Goal: Use online tool/utility: Utilize a website feature to perform a specific function

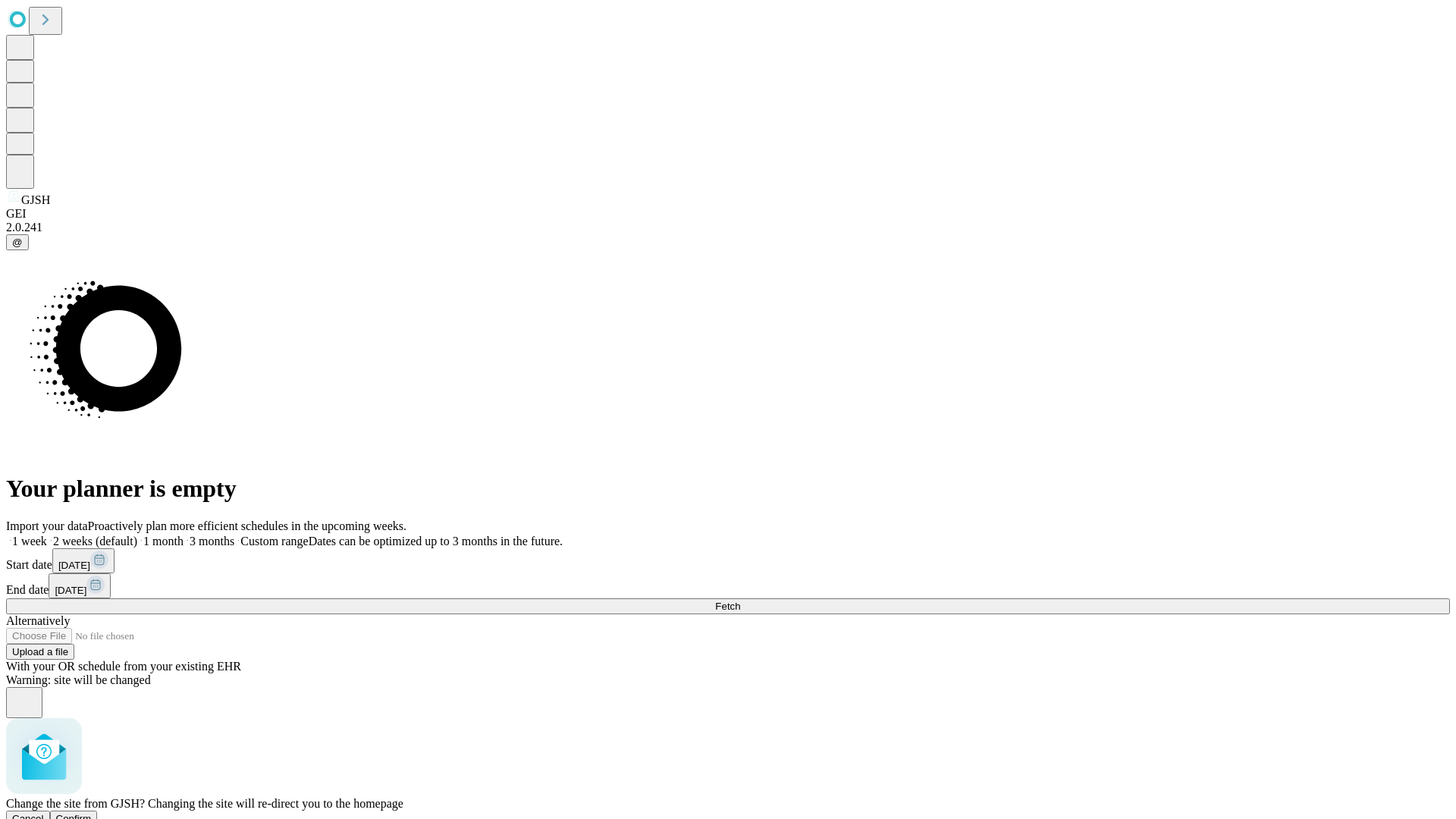
click at [92, 813] on span "Confirm" at bounding box center [74, 818] width 35 height 12
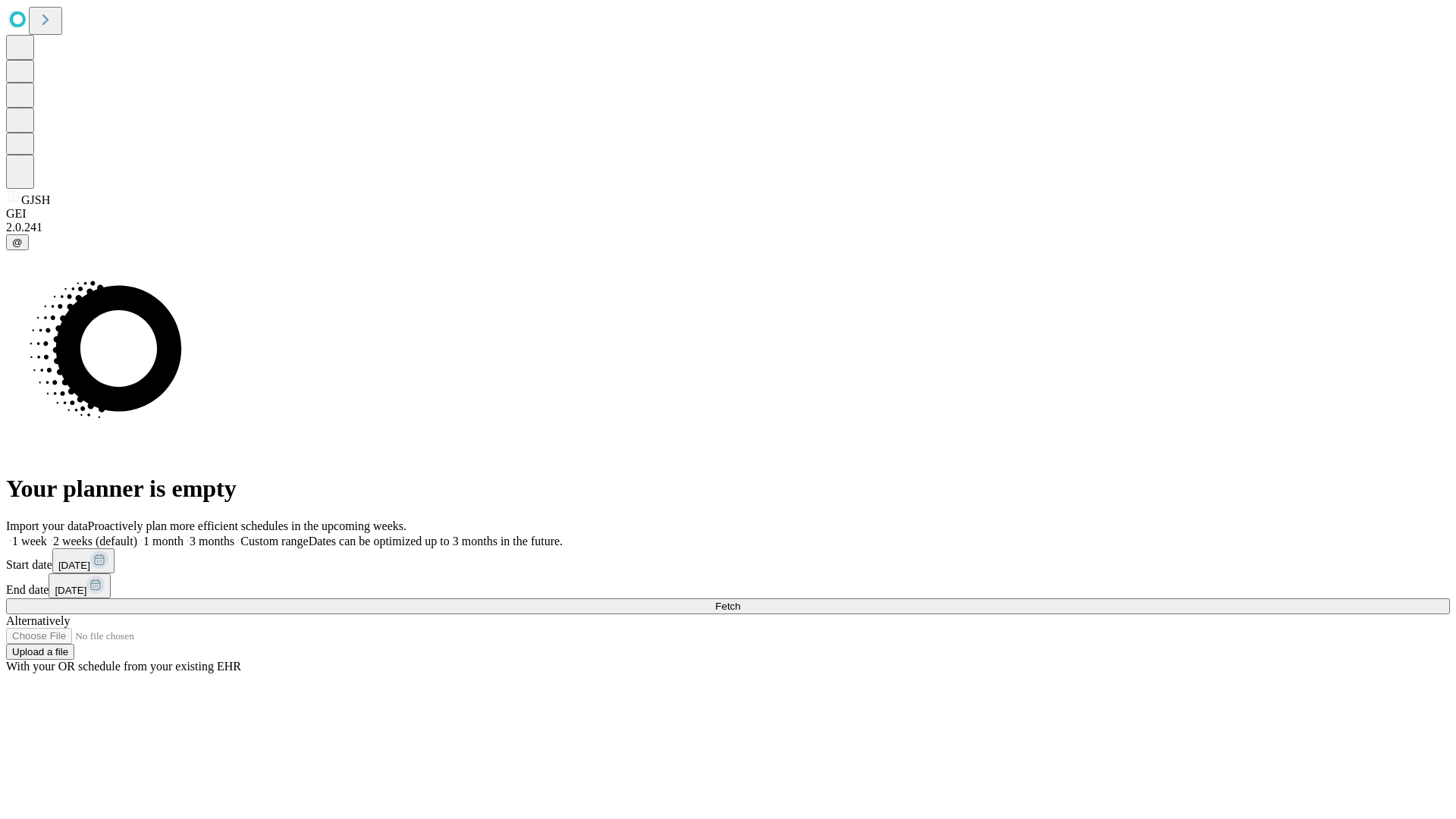
click at [47, 534] on label "1 week" at bounding box center [26, 541] width 41 height 13
click at [740, 600] on span "Fetch" at bounding box center [728, 606] width 25 height 12
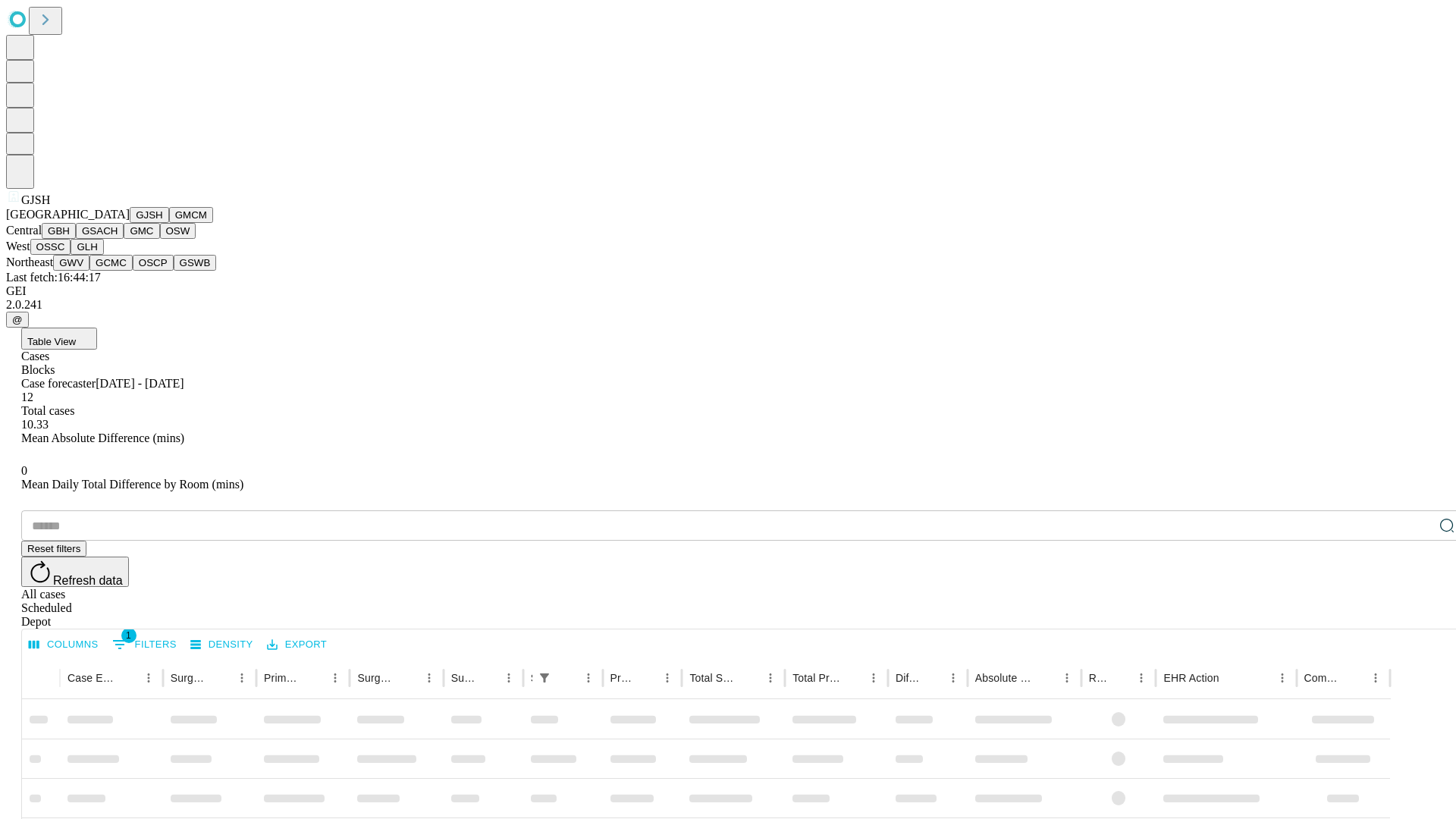
click at [169, 223] on button "GMCM" at bounding box center [191, 215] width 44 height 16
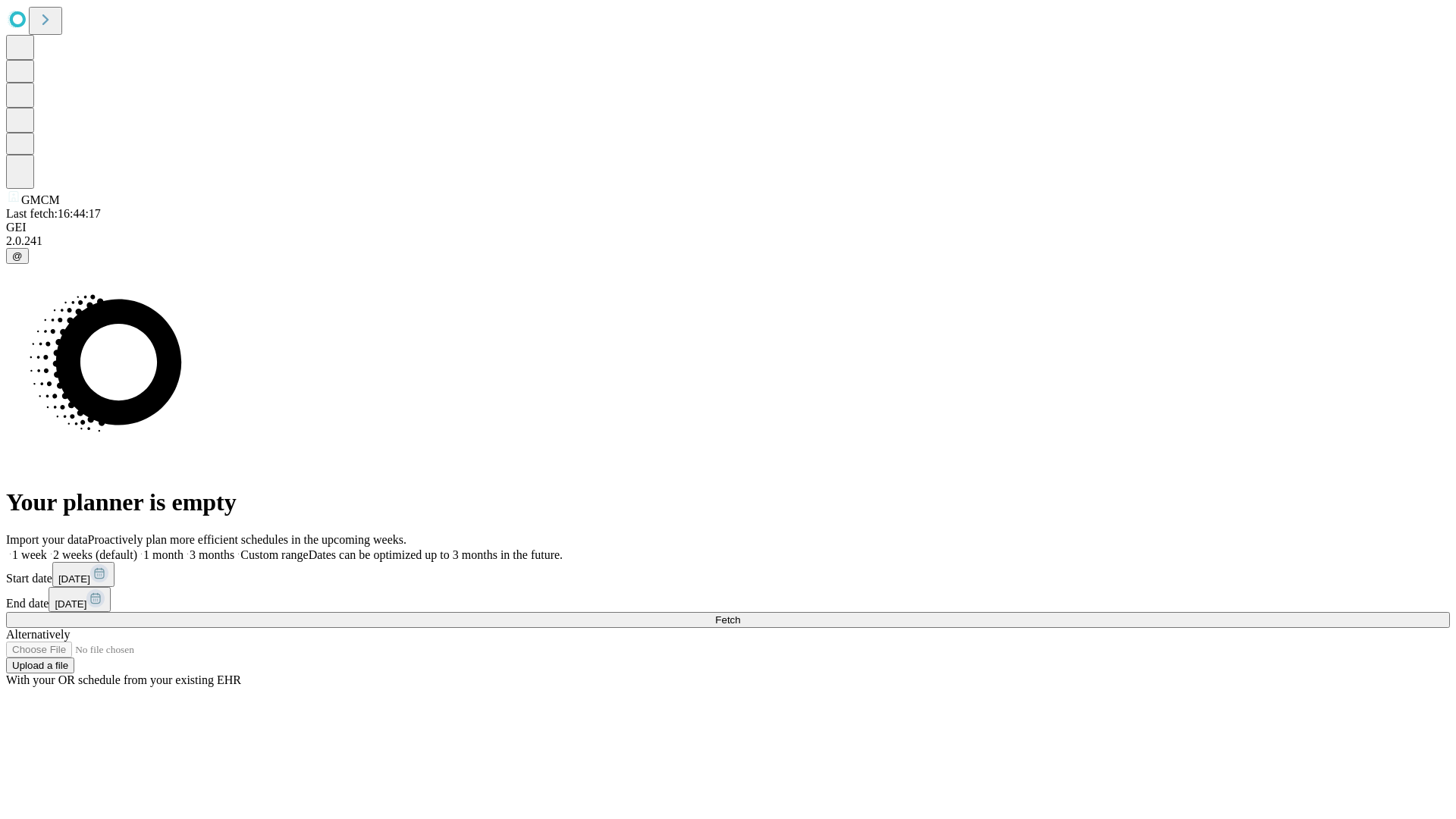
click at [47, 548] on label "1 week" at bounding box center [26, 554] width 41 height 13
click at [740, 614] on span "Fetch" at bounding box center [728, 620] width 25 height 12
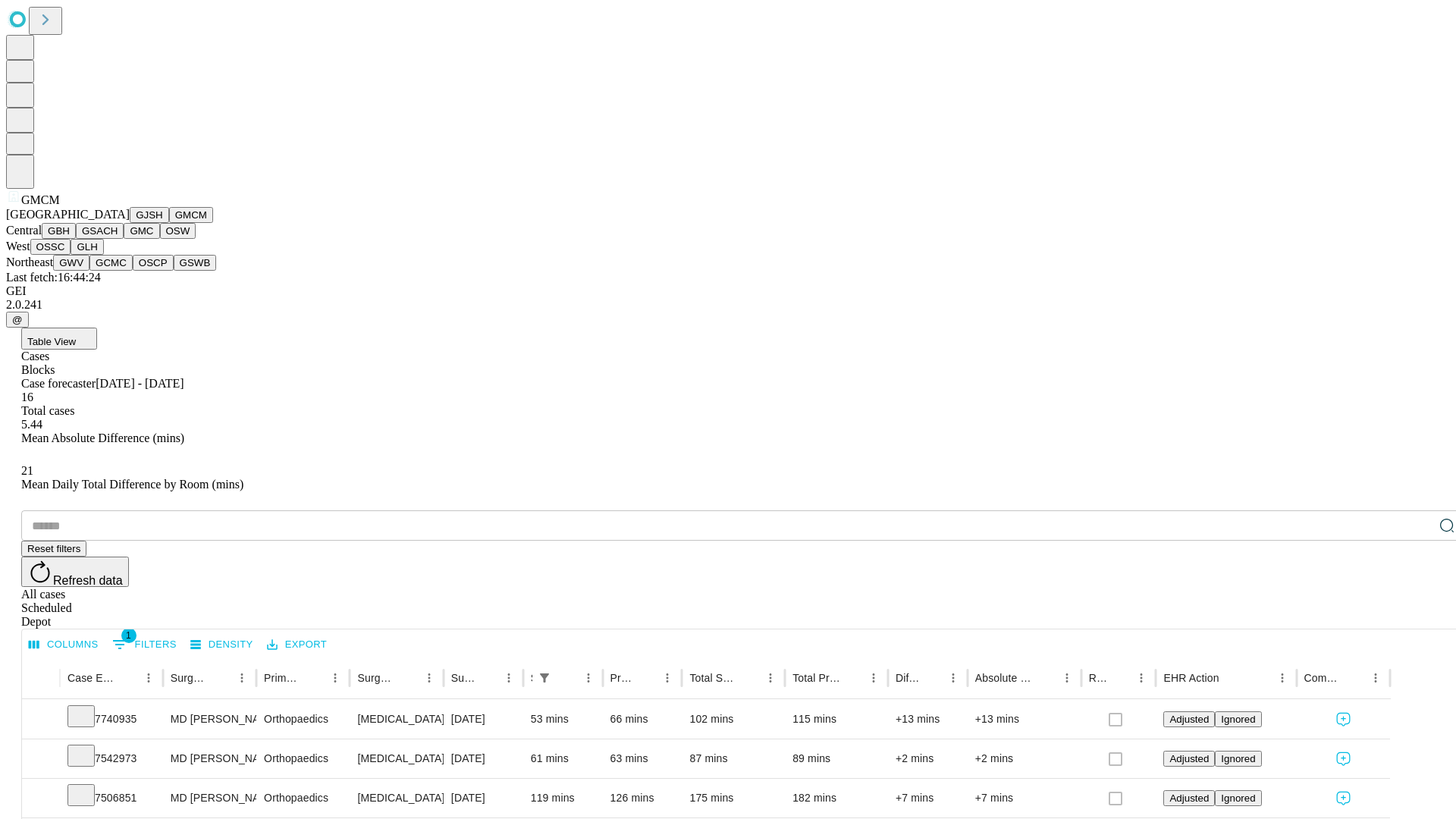
click at [76, 239] on button "GBH" at bounding box center [58, 231] width 35 height 16
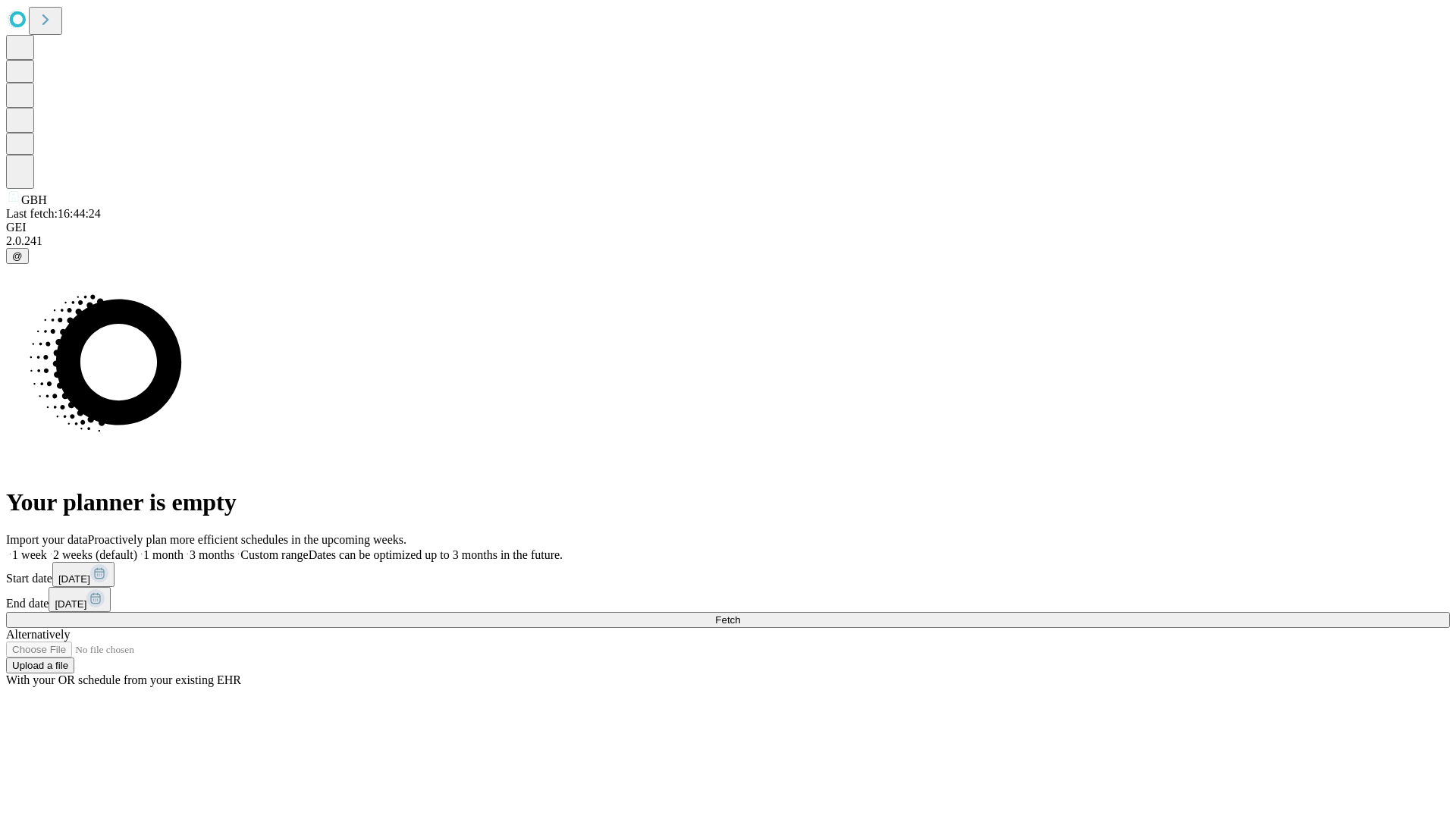
click at [47, 548] on label "1 week" at bounding box center [26, 554] width 41 height 13
click at [740, 614] on span "Fetch" at bounding box center [728, 620] width 25 height 12
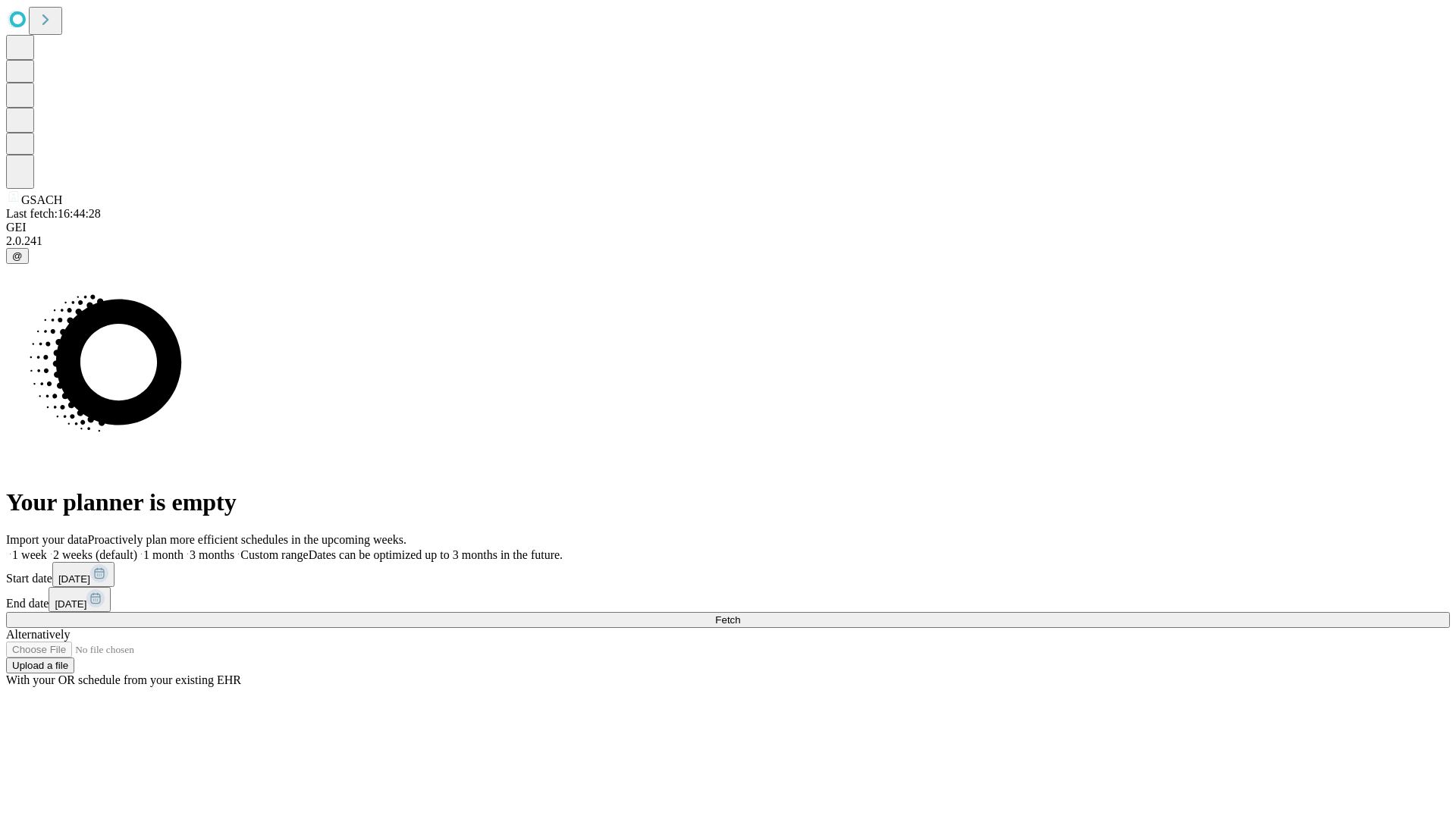
click at [47, 548] on label "1 week" at bounding box center [26, 554] width 41 height 13
click at [740, 614] on span "Fetch" at bounding box center [728, 620] width 25 height 12
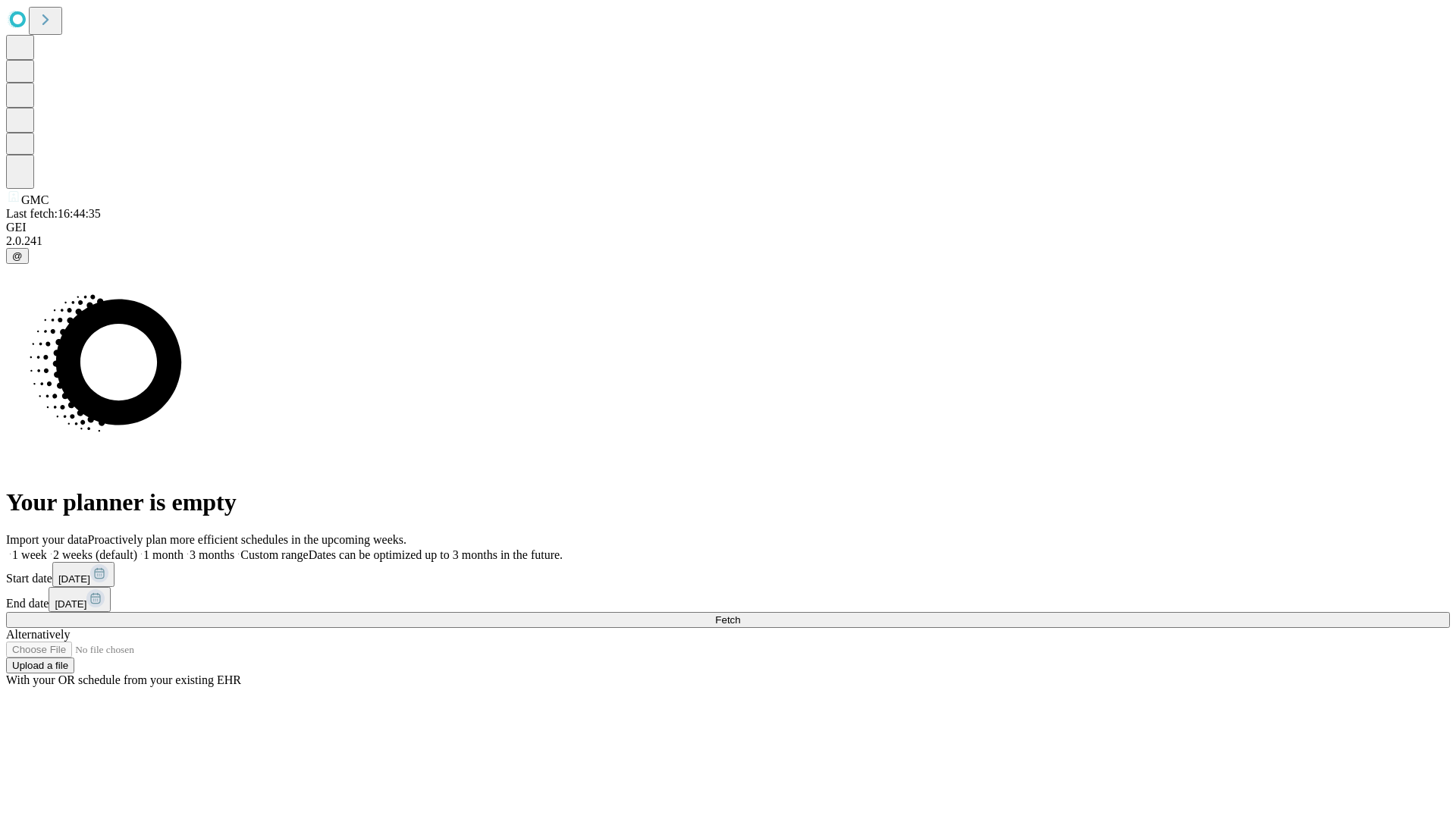
click at [47, 548] on label "1 week" at bounding box center [26, 554] width 41 height 13
click at [740, 614] on span "Fetch" at bounding box center [728, 620] width 25 height 12
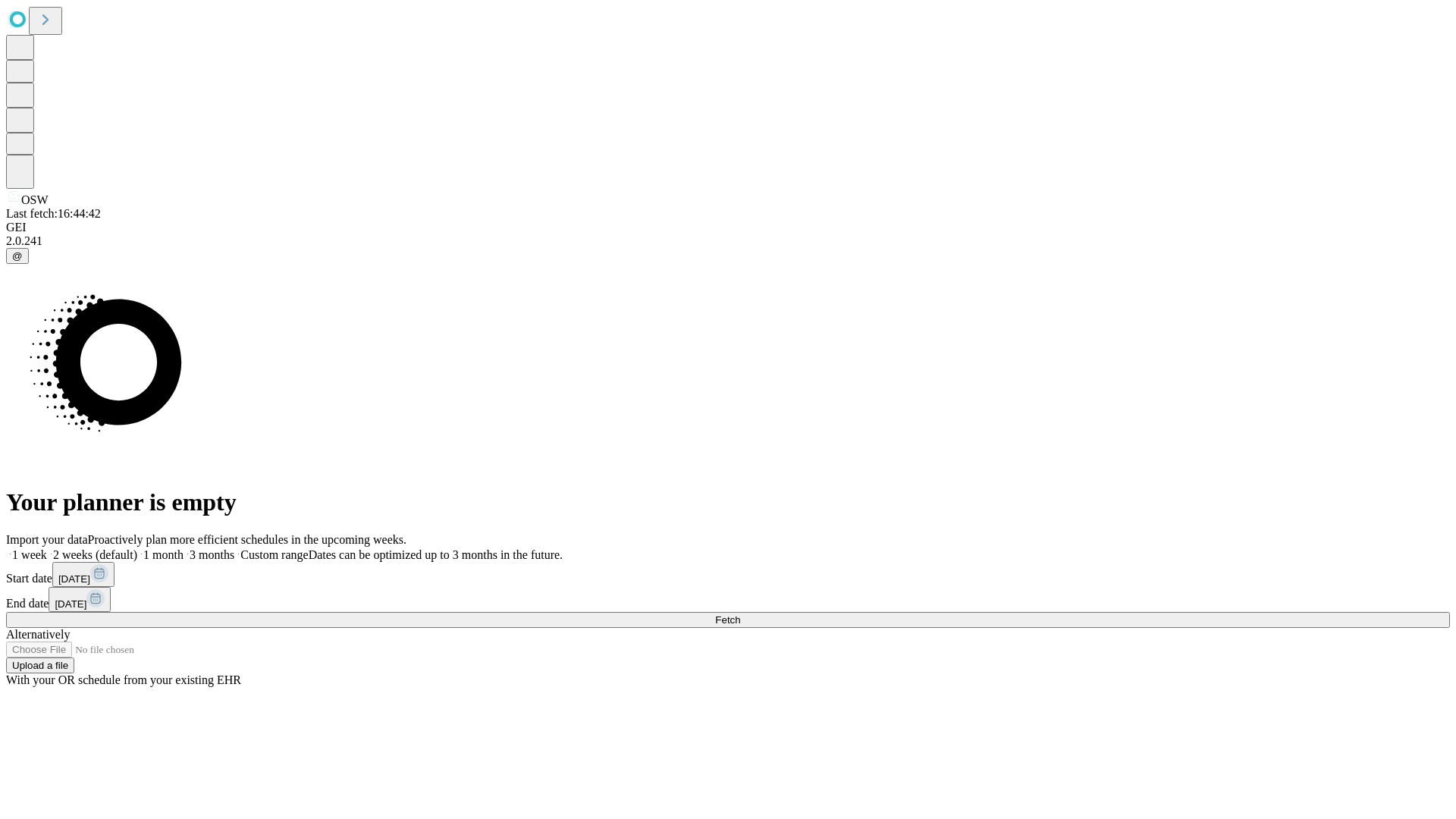
click at [740, 614] on span "Fetch" at bounding box center [728, 620] width 25 height 12
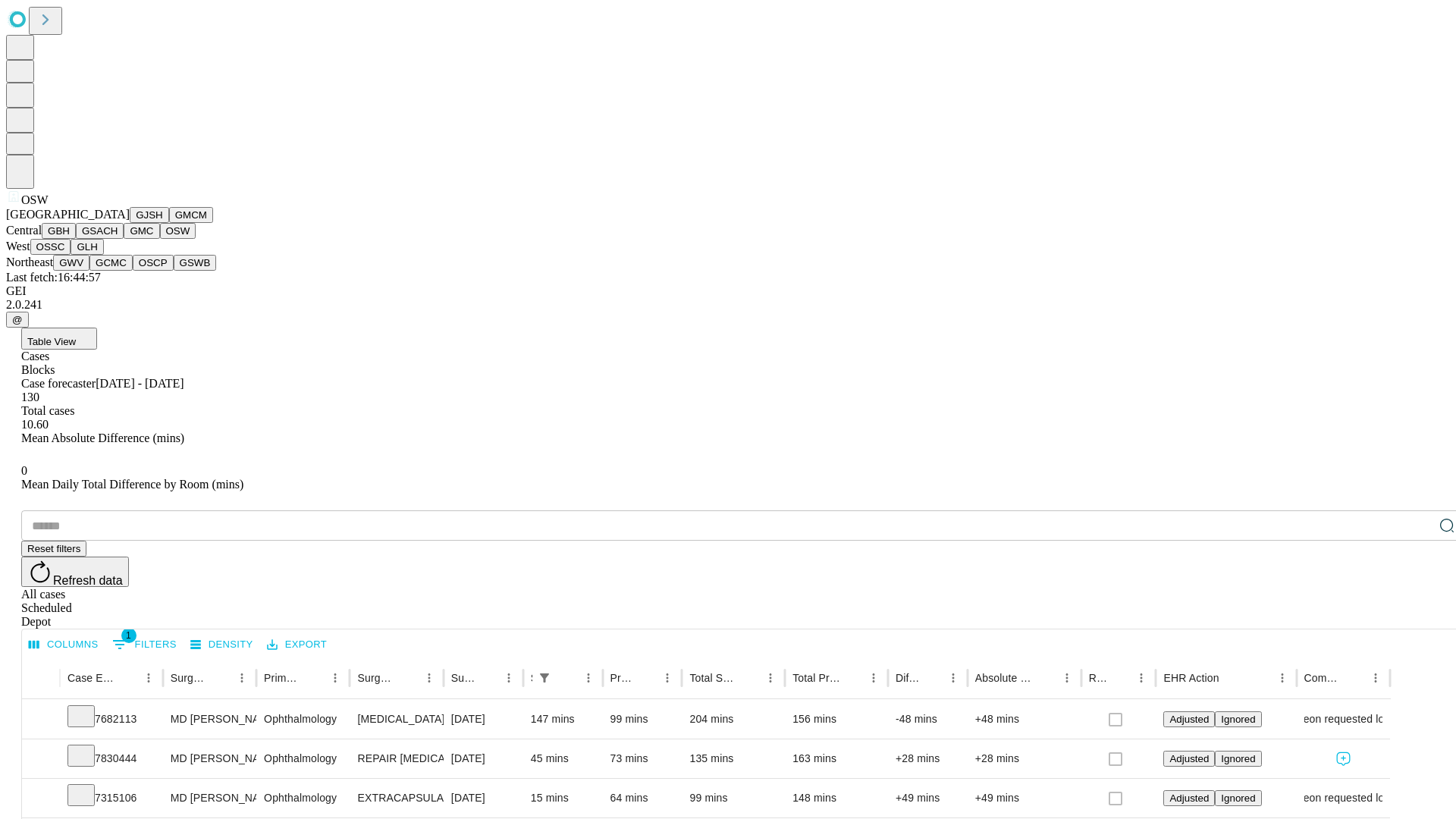
click at [71, 255] on button "OSSC" at bounding box center [51, 247] width 41 height 16
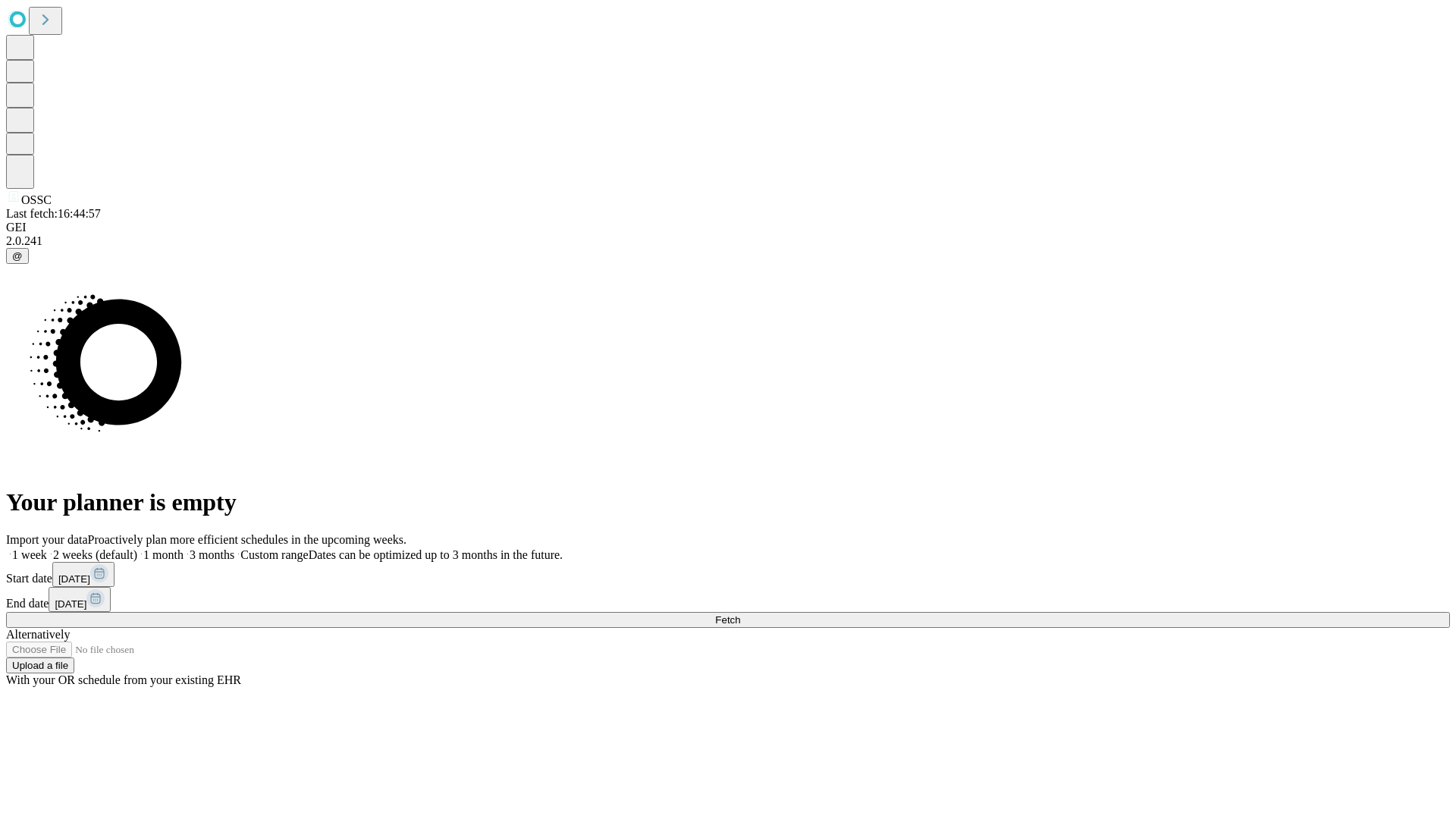
click at [47, 548] on label "1 week" at bounding box center [26, 554] width 41 height 13
click at [740, 614] on span "Fetch" at bounding box center [728, 620] width 25 height 12
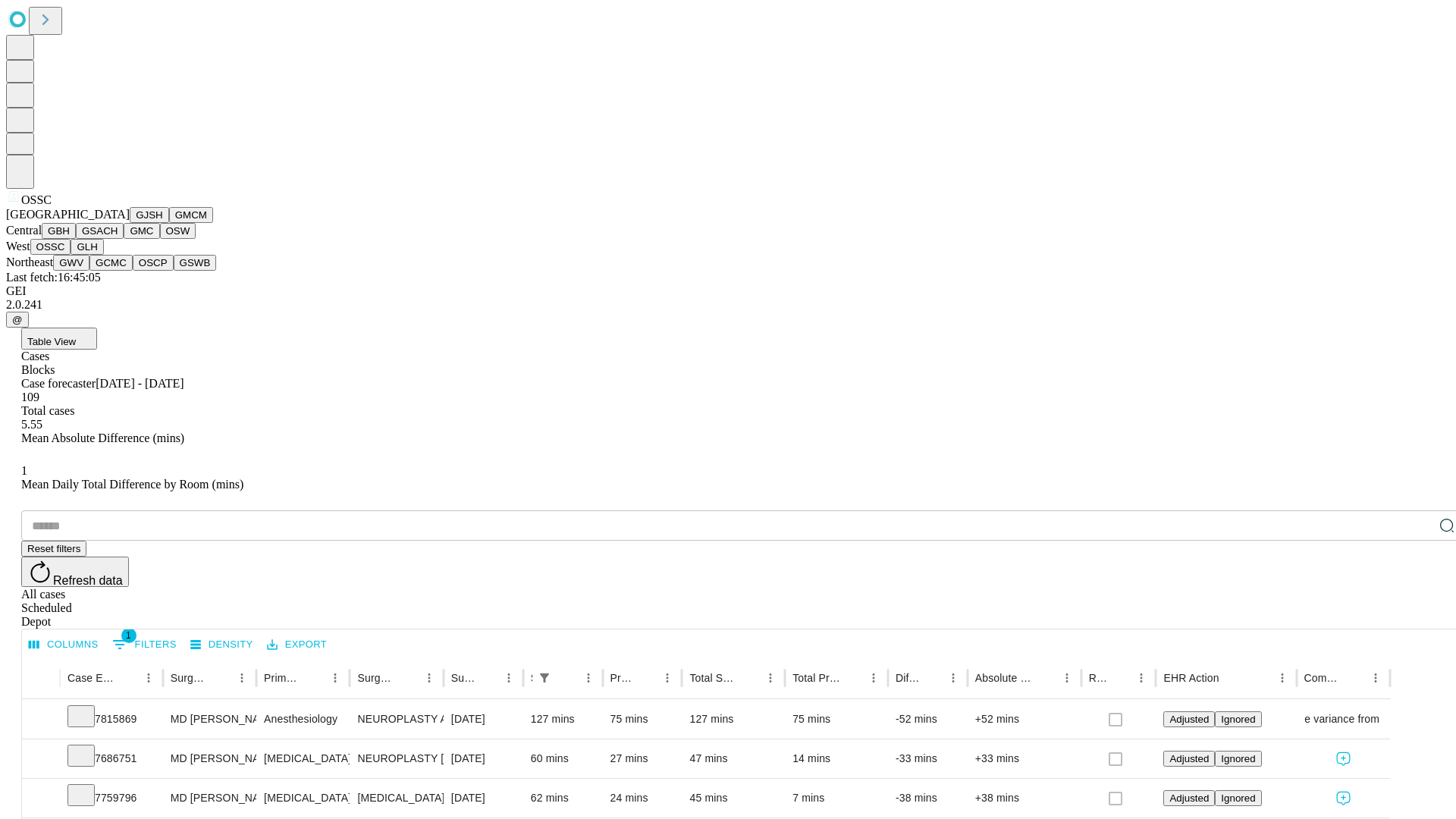
click at [104, 255] on button "GLH" at bounding box center [87, 247] width 33 height 16
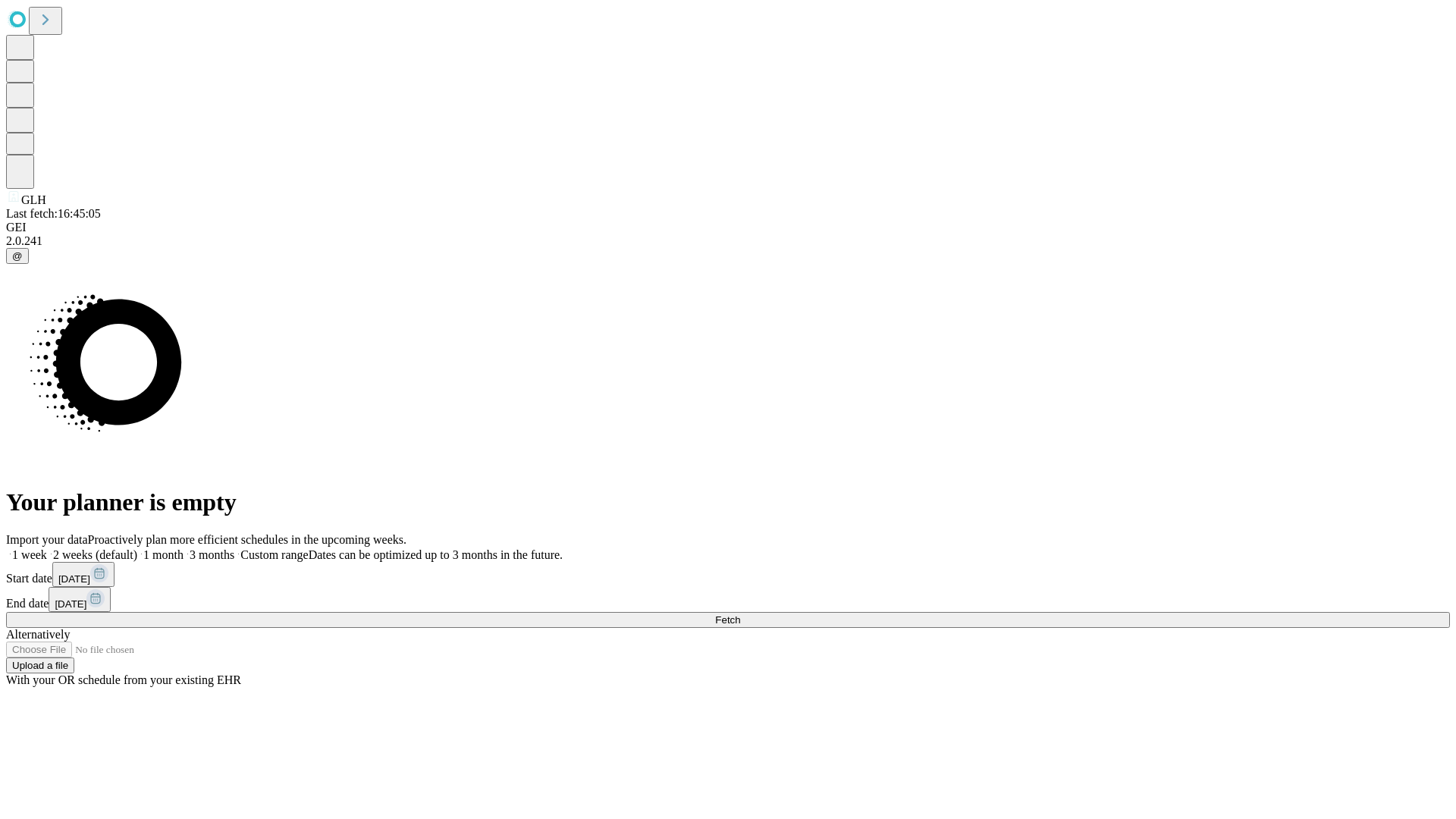
click at [47, 548] on label "1 week" at bounding box center [26, 554] width 41 height 13
click at [740, 614] on span "Fetch" at bounding box center [728, 620] width 25 height 12
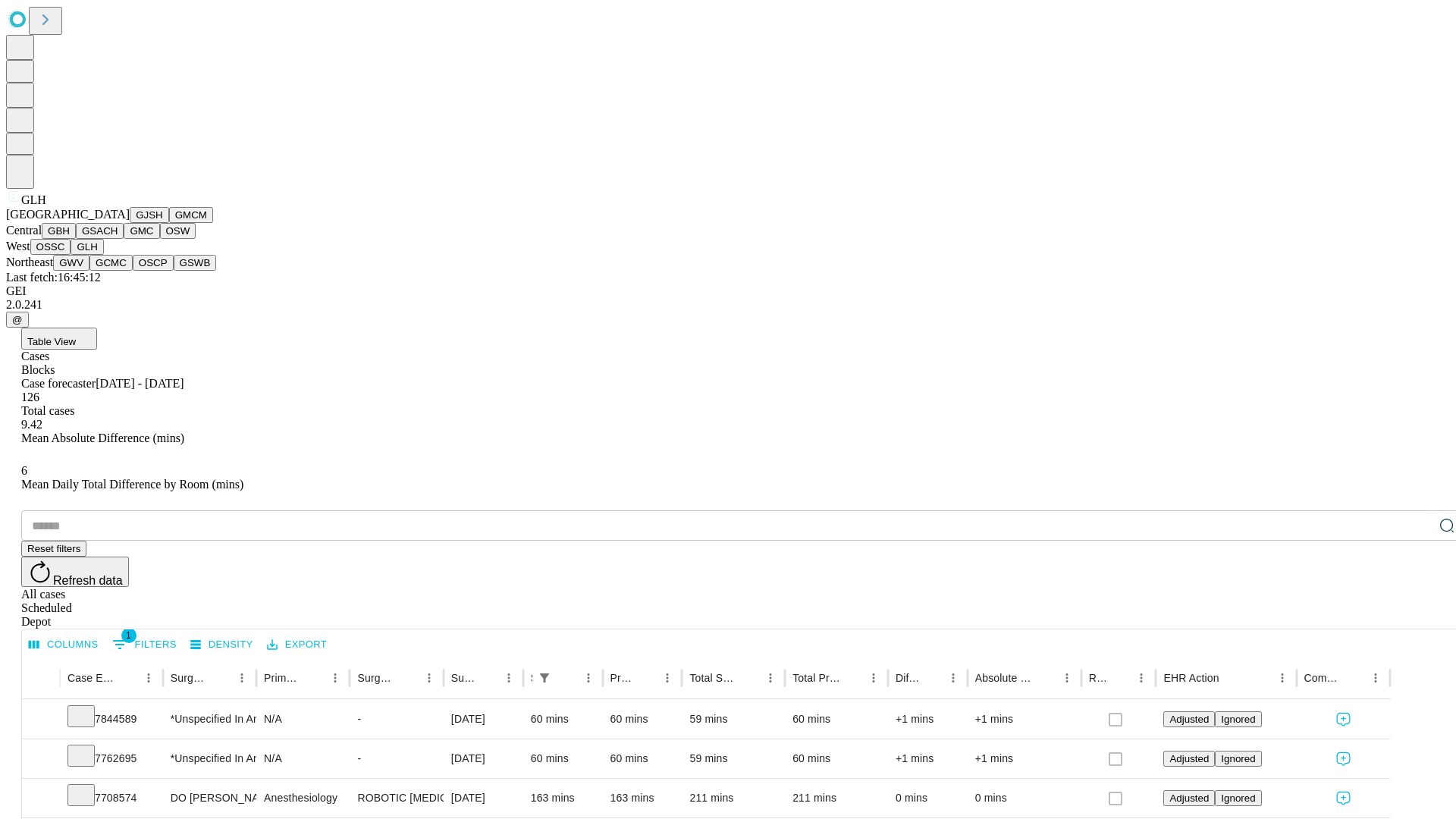
click at [90, 271] on button "GWV" at bounding box center [71, 262] width 36 height 16
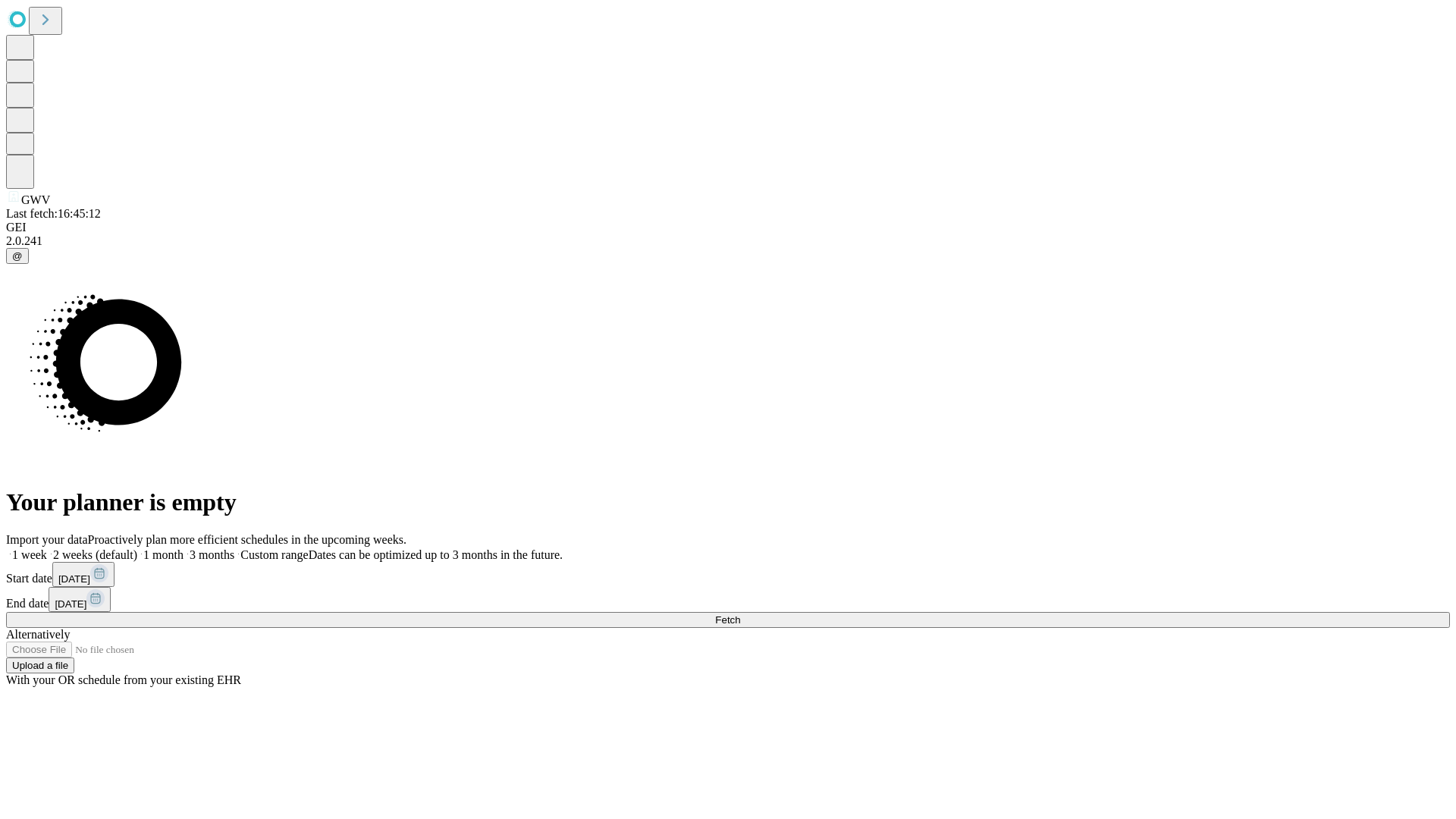
click at [47, 548] on label "1 week" at bounding box center [26, 554] width 41 height 13
click at [740, 614] on span "Fetch" at bounding box center [728, 620] width 25 height 12
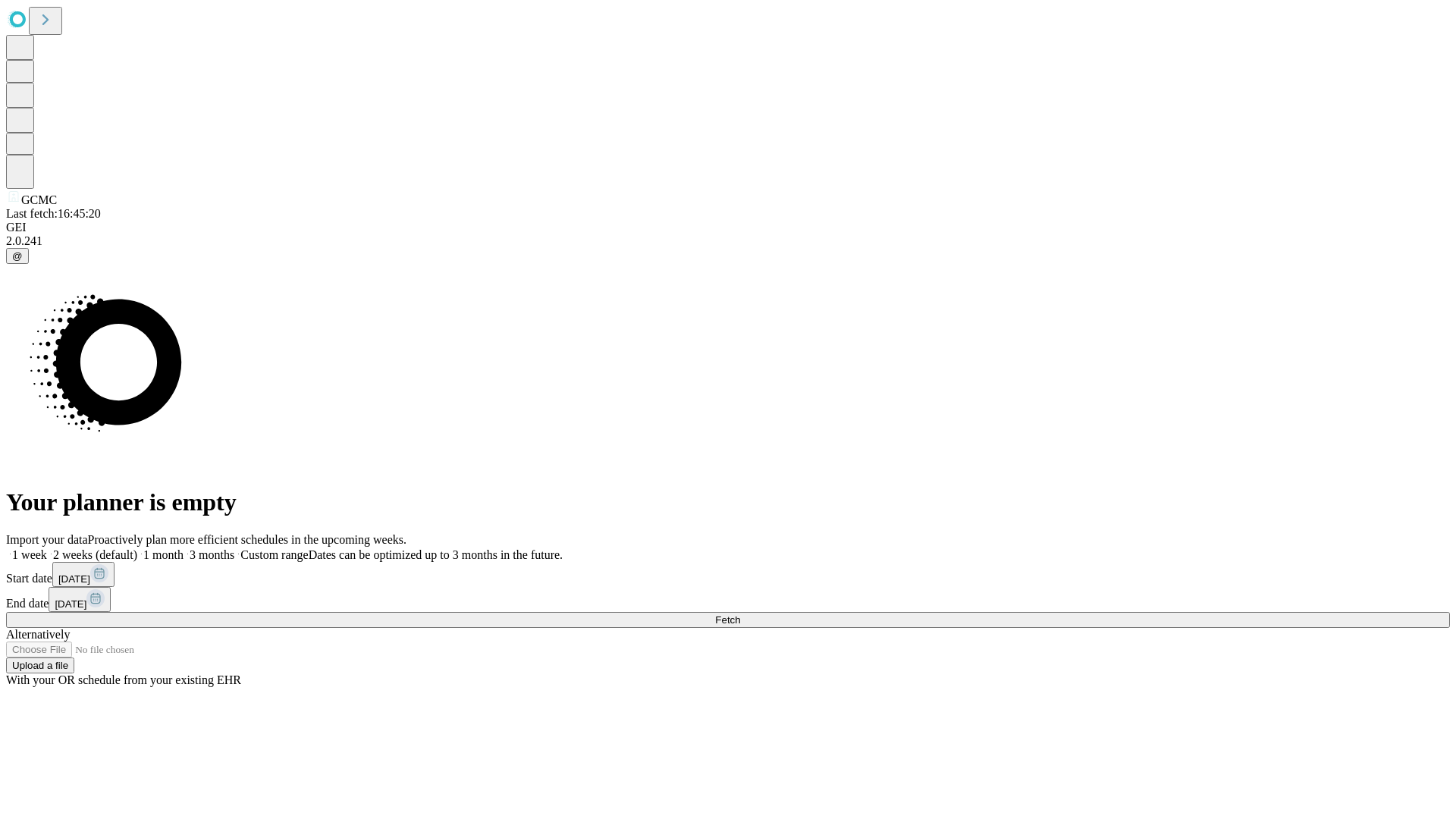
click at [47, 548] on label "1 week" at bounding box center [26, 554] width 41 height 13
click at [740, 614] on span "Fetch" at bounding box center [728, 620] width 25 height 12
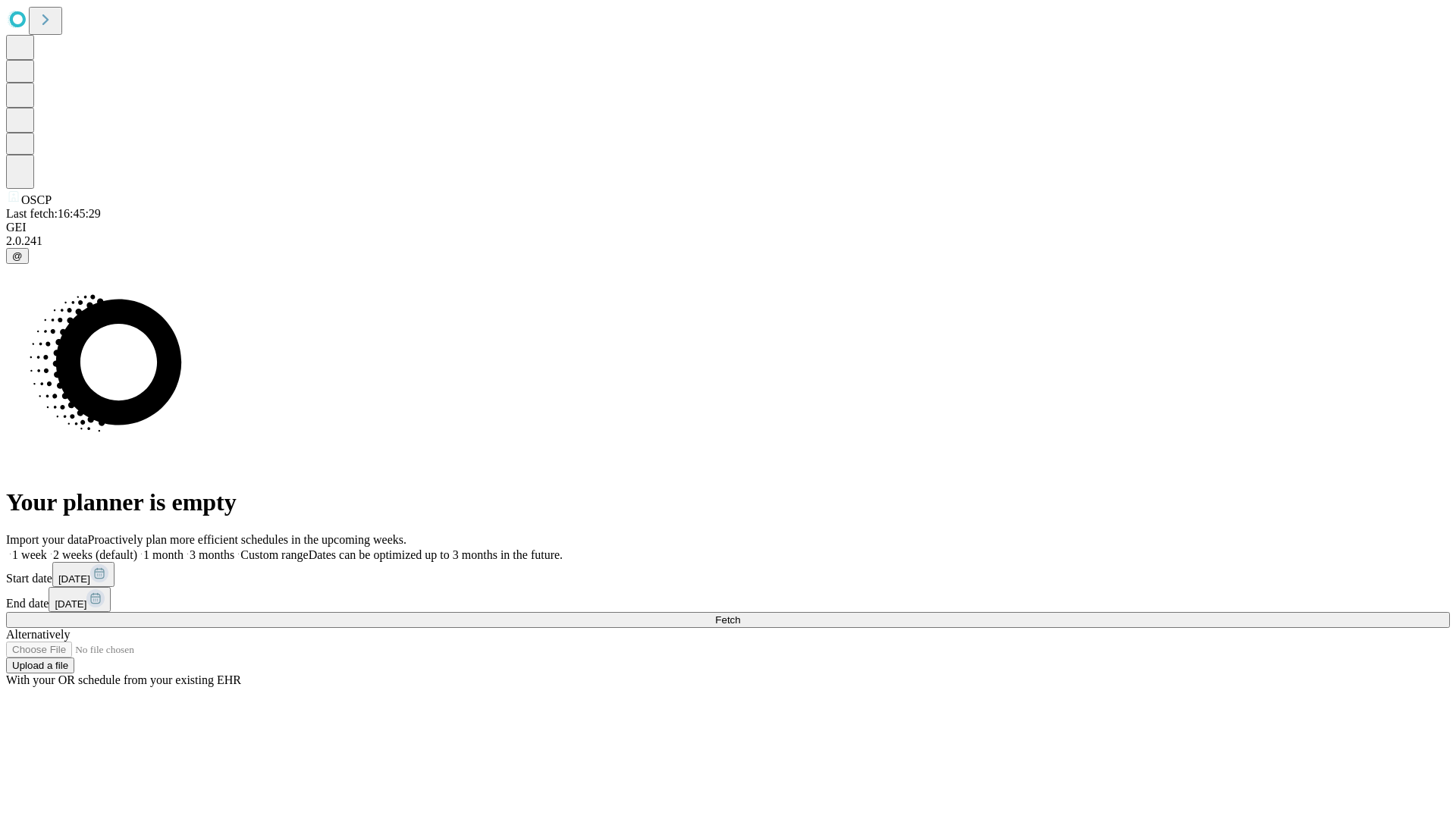
click at [740, 614] on span "Fetch" at bounding box center [728, 620] width 25 height 12
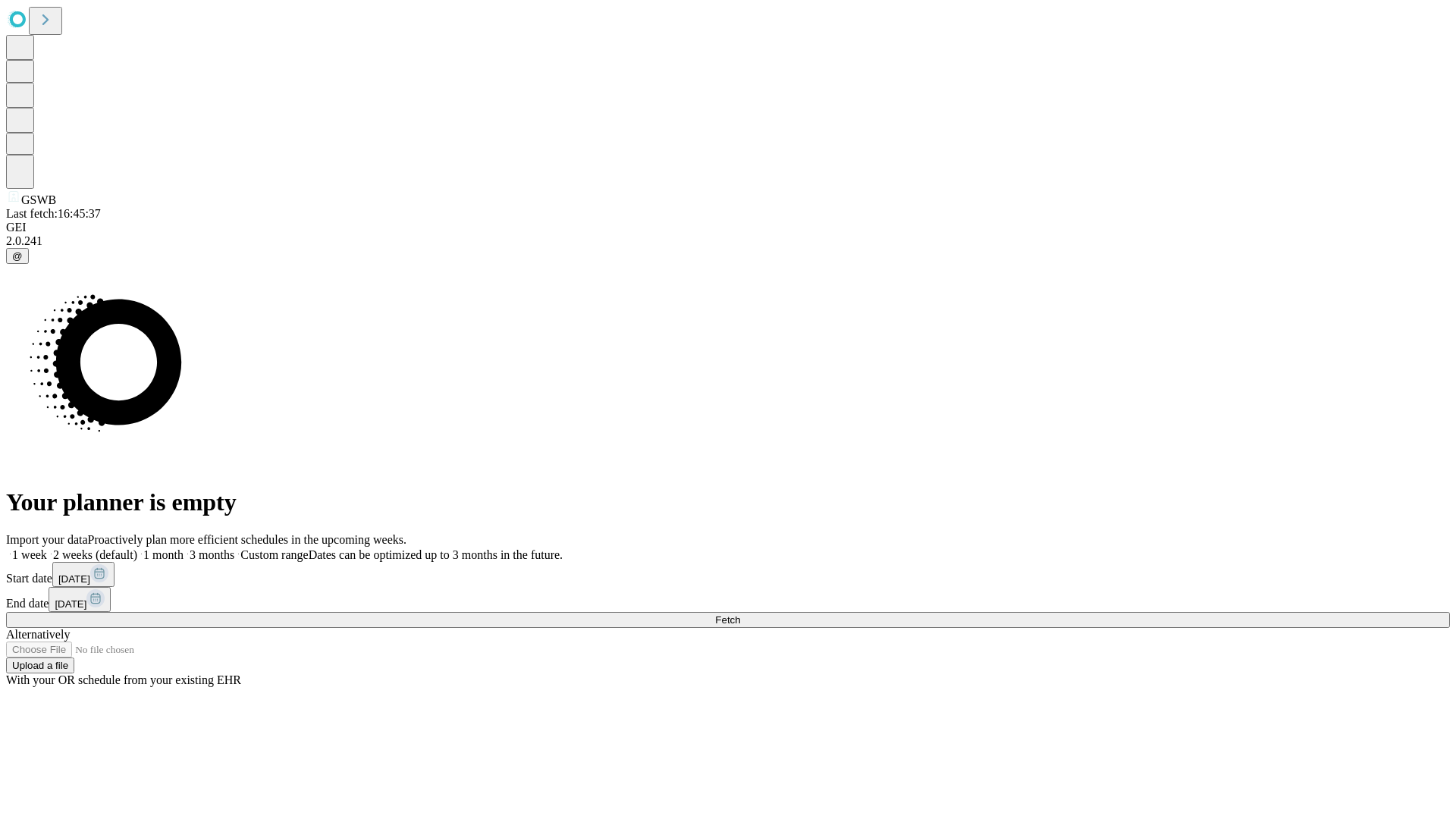
click at [740, 614] on span "Fetch" at bounding box center [728, 620] width 25 height 12
